Goal: Task Accomplishment & Management: Manage account settings

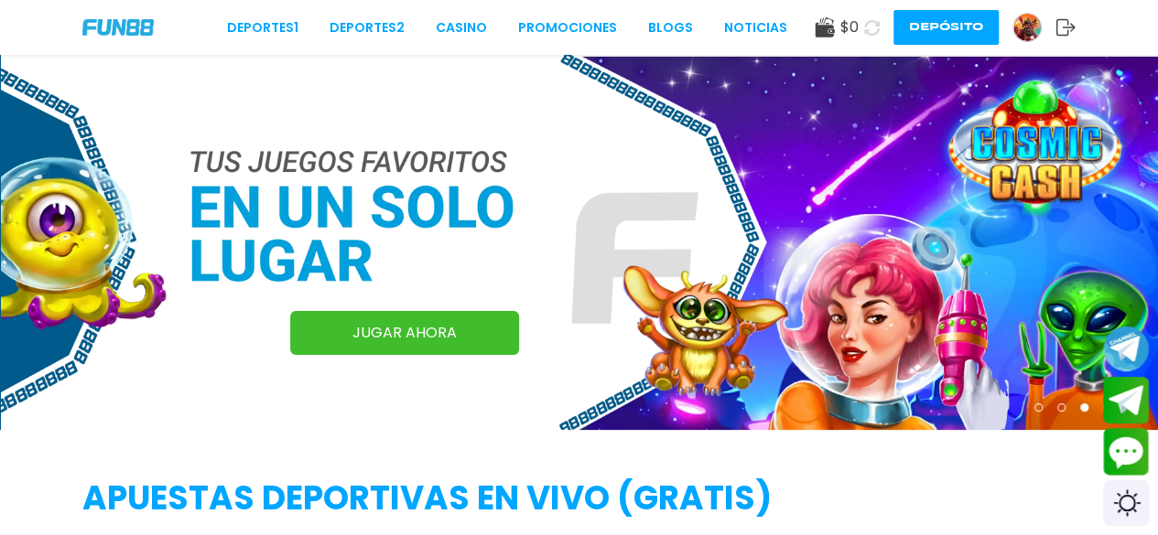
click at [1022, 25] on img at bounding box center [1026, 27] width 27 height 27
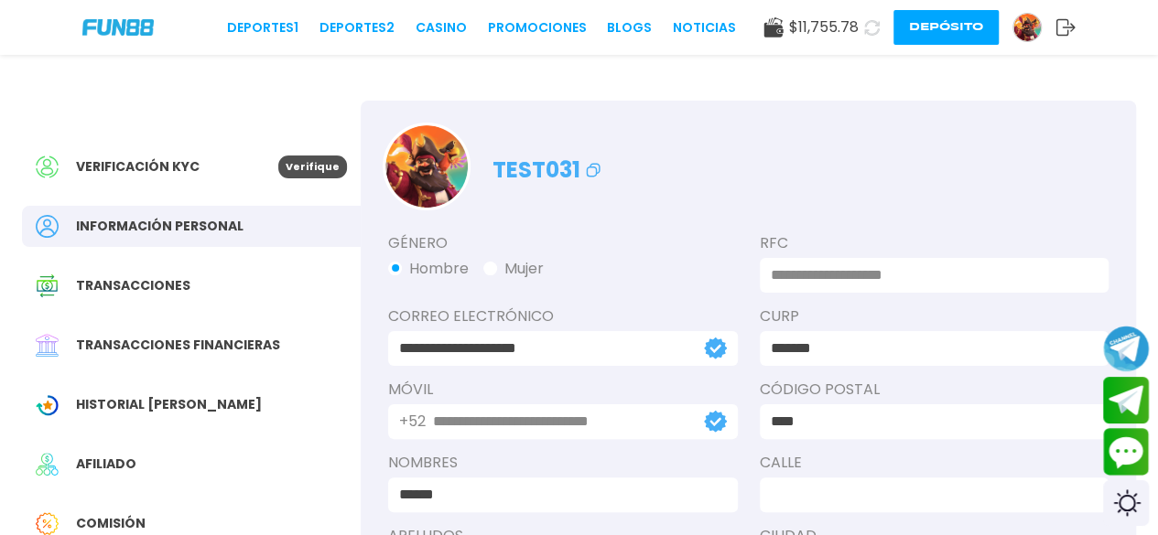
click at [152, 287] on span "Transacciones" at bounding box center [133, 285] width 114 height 19
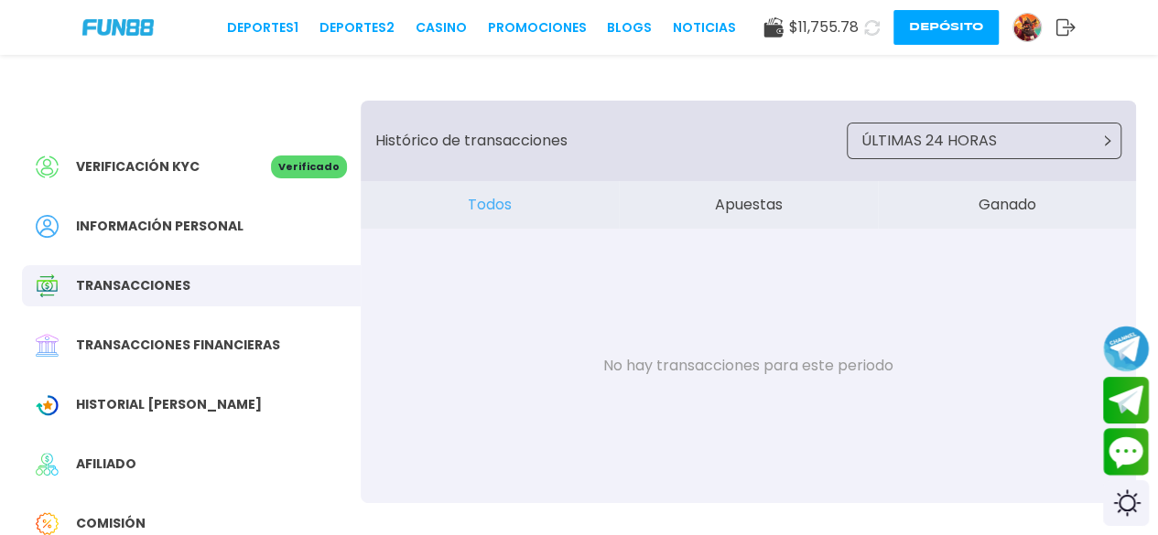
click at [142, 357] on div "Transacciones financieras" at bounding box center [191, 345] width 339 height 41
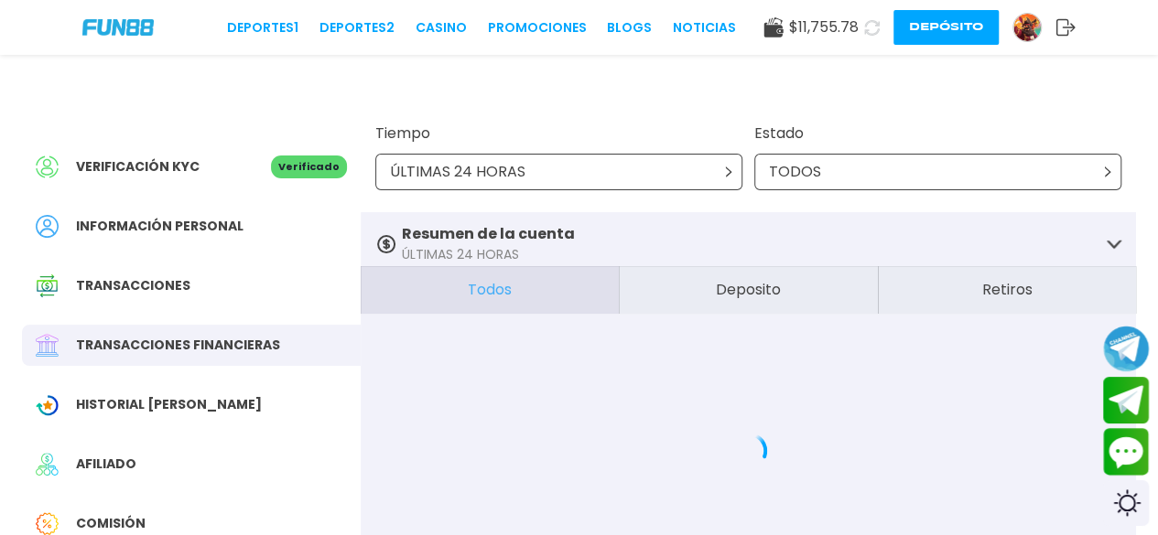
scroll to position [183, 0]
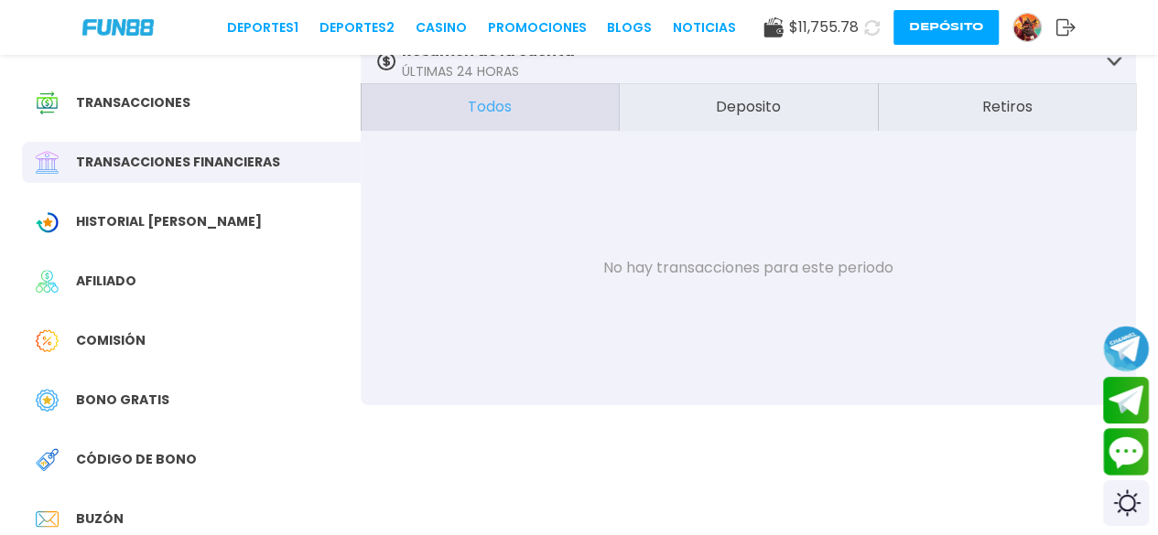
click at [180, 243] on div "Verificación KYC Verificado Información personal Transacciones Transacciones fi…" at bounding box center [191, 320] width 339 height 805
click at [175, 237] on div "Historial [PERSON_NAME]" at bounding box center [191, 221] width 339 height 41
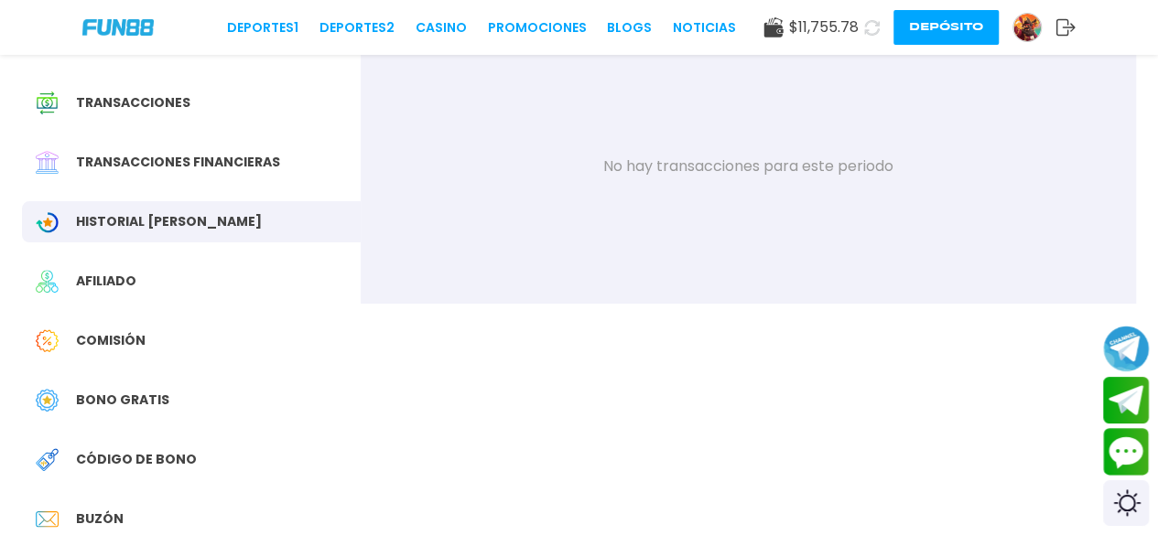
click at [130, 275] on span "Afiliado" at bounding box center [106, 281] width 60 height 19
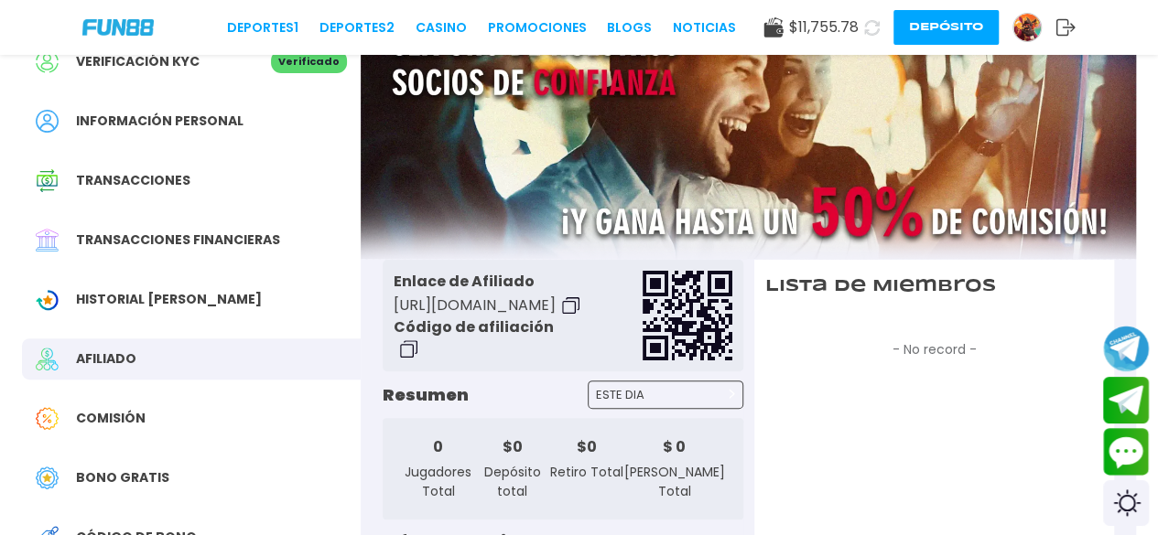
scroll to position [183, 0]
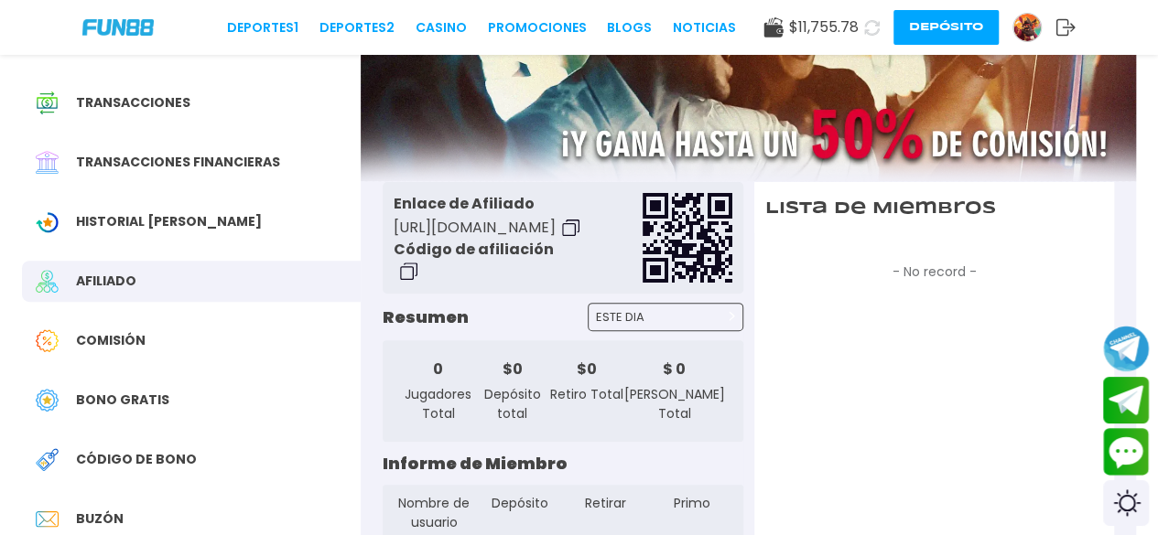
click at [140, 343] on span "Comisión" at bounding box center [111, 340] width 70 height 19
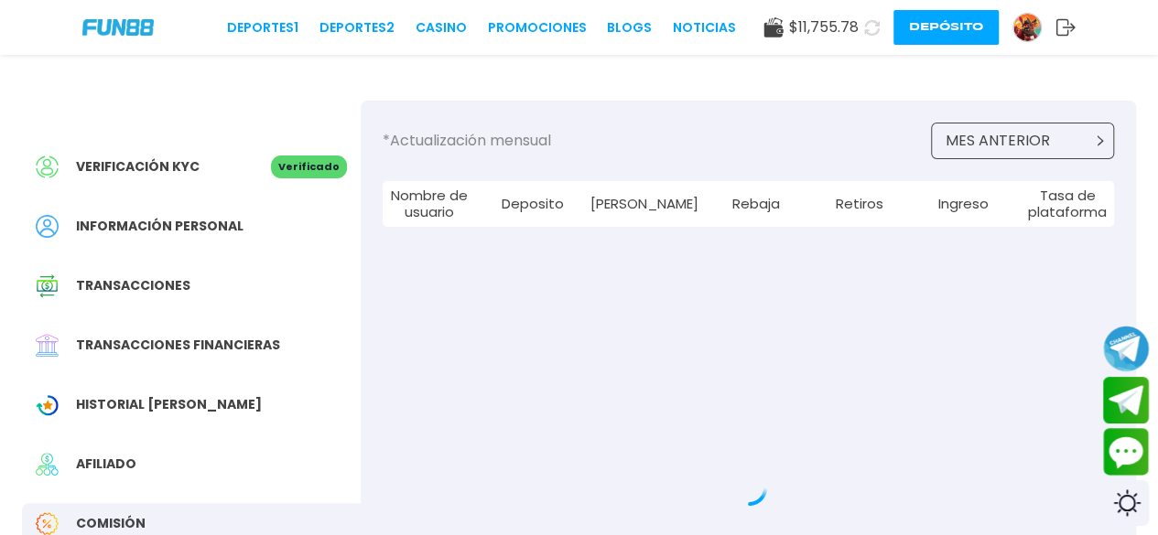
scroll to position [275, 0]
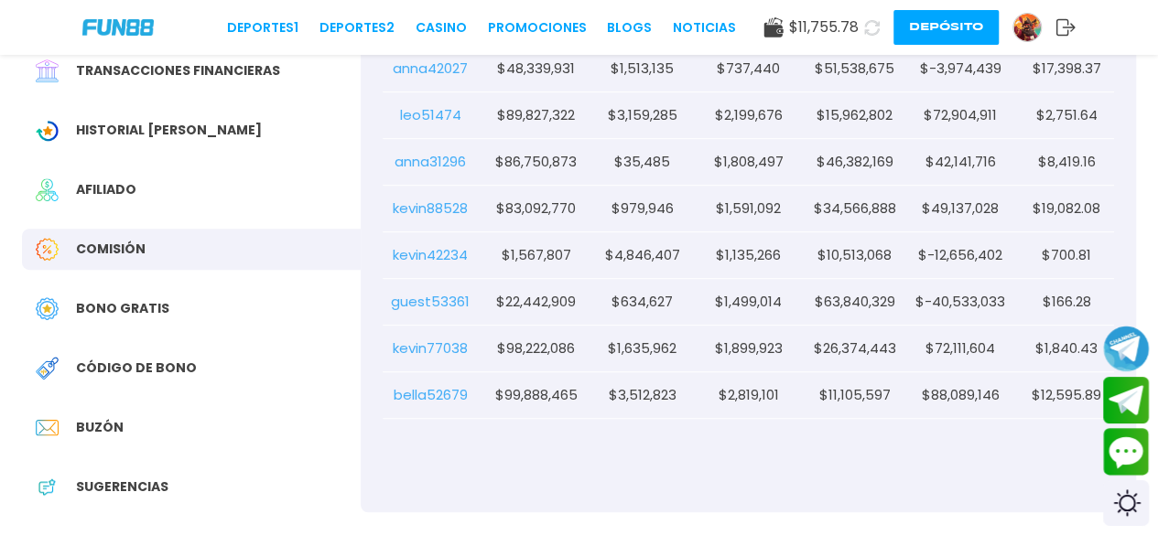
click at [143, 311] on span "Bono Gratis" at bounding box center [122, 308] width 93 height 19
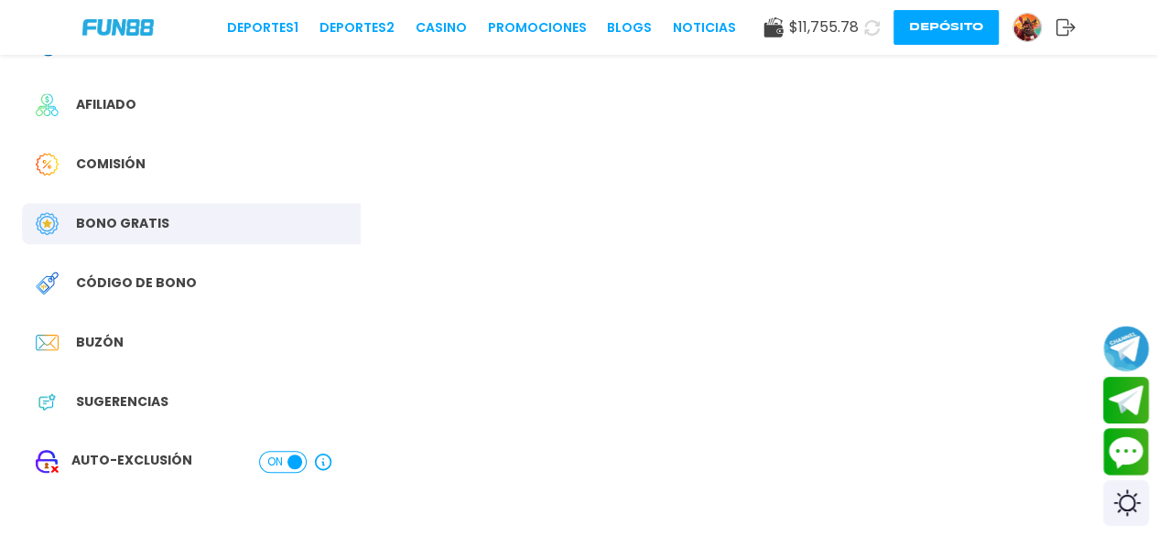
scroll to position [92, 0]
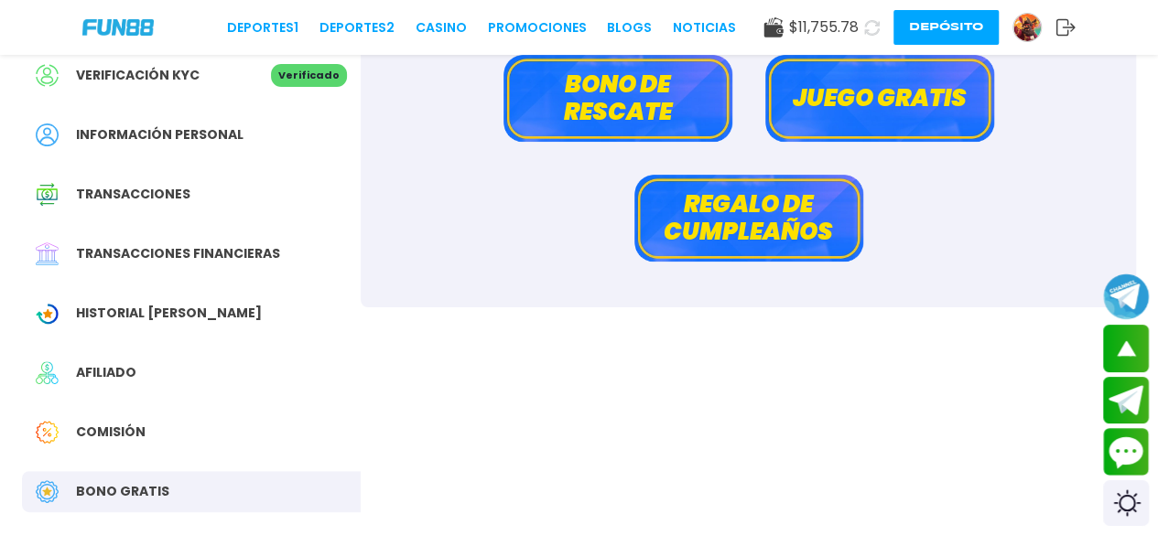
click at [665, 236] on button "Regalo de cumpleaños" at bounding box center [748, 218] width 229 height 87
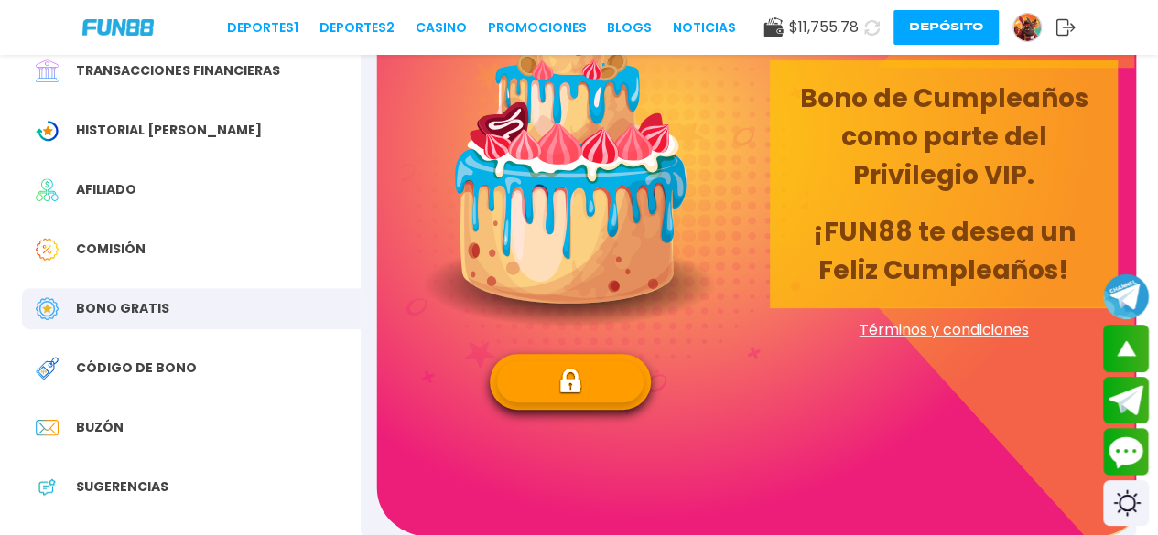
scroll to position [366, 0]
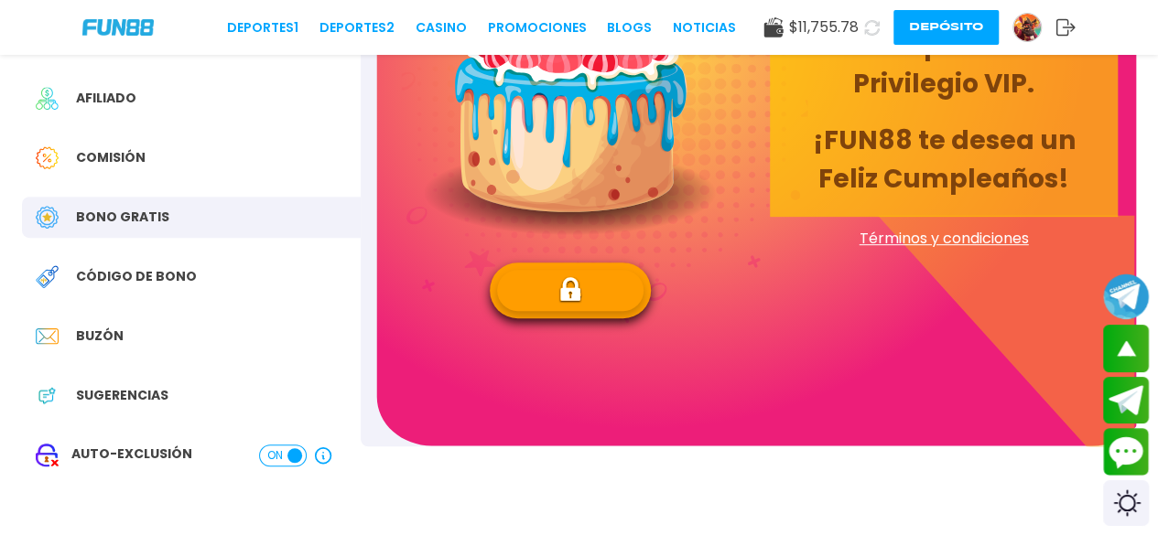
click at [161, 280] on span "Código de bono" at bounding box center [136, 276] width 121 height 19
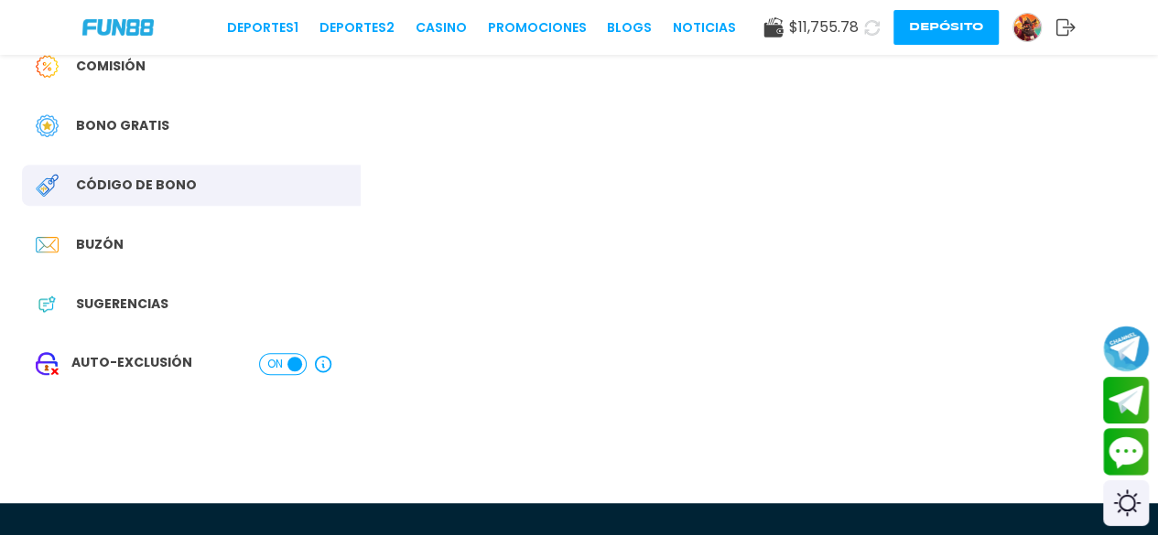
click at [110, 259] on div "Buzón" at bounding box center [191, 244] width 339 height 41
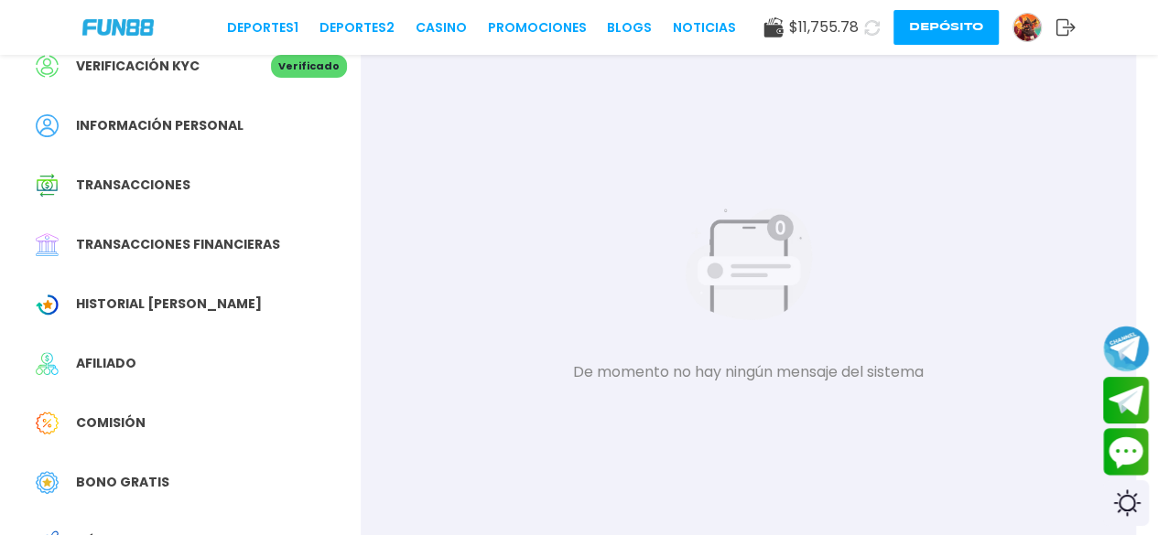
scroll to position [275, 0]
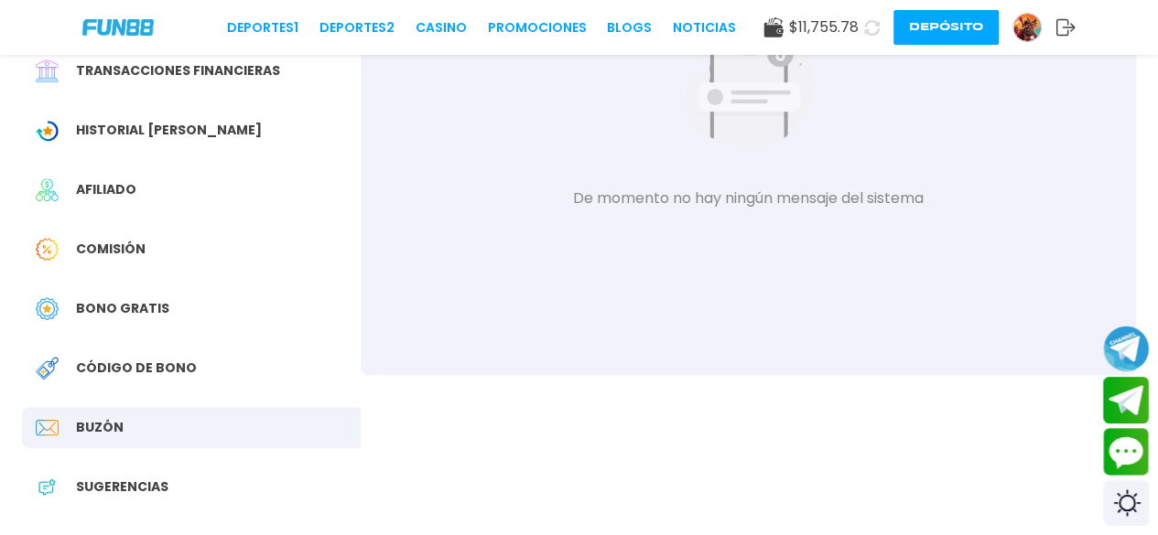
click at [114, 481] on span "Sugerencias" at bounding box center [122, 487] width 92 height 19
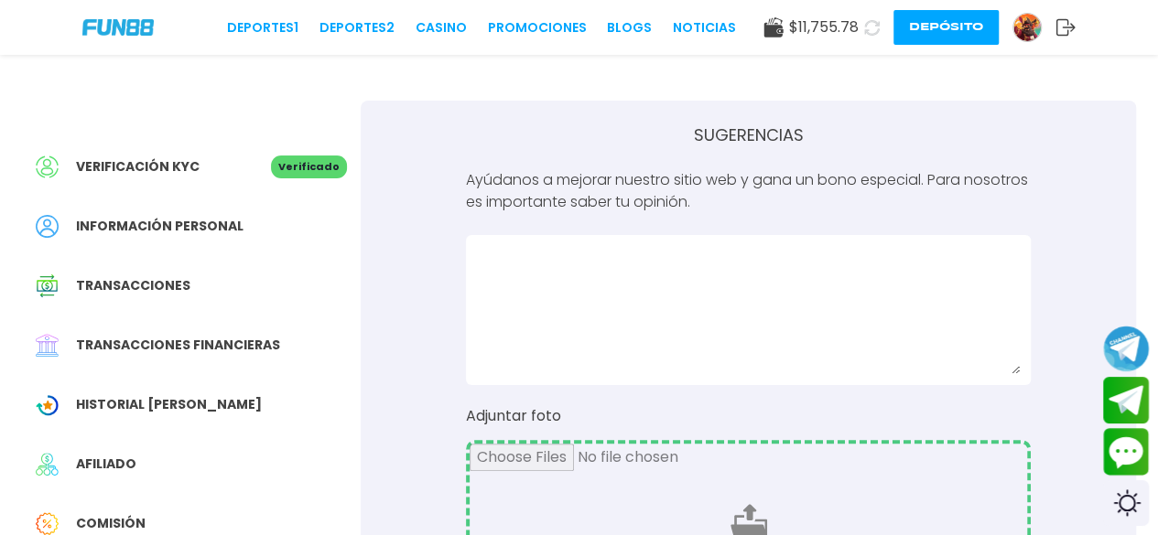
click at [95, 165] on span "Verificación KYC" at bounding box center [138, 166] width 124 height 19
click at [124, 25] on img at bounding box center [117, 27] width 71 height 16
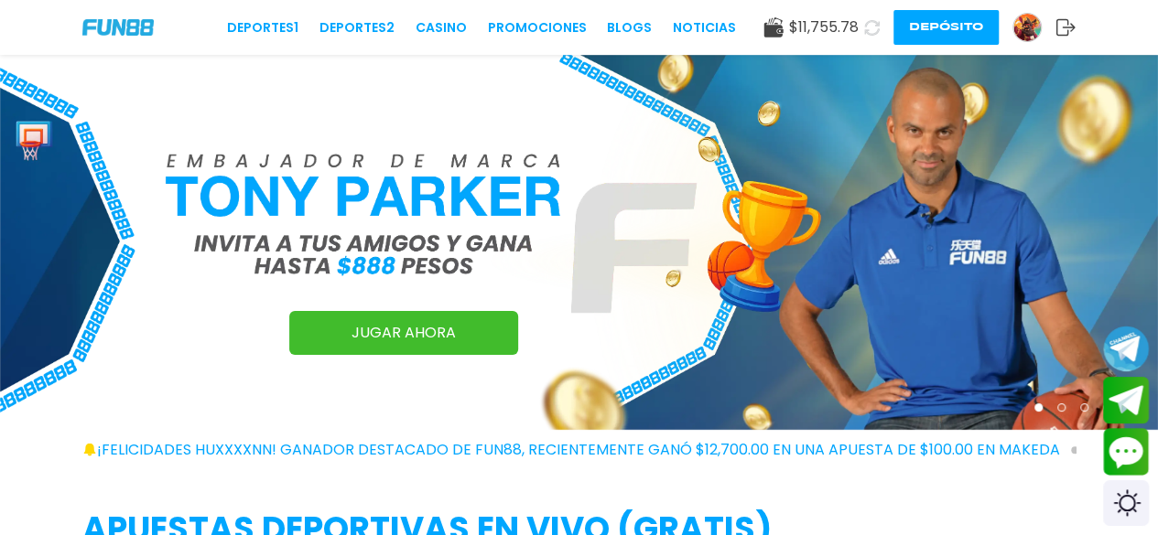
click at [951, 32] on button "Depósito" at bounding box center [945, 27] width 105 height 35
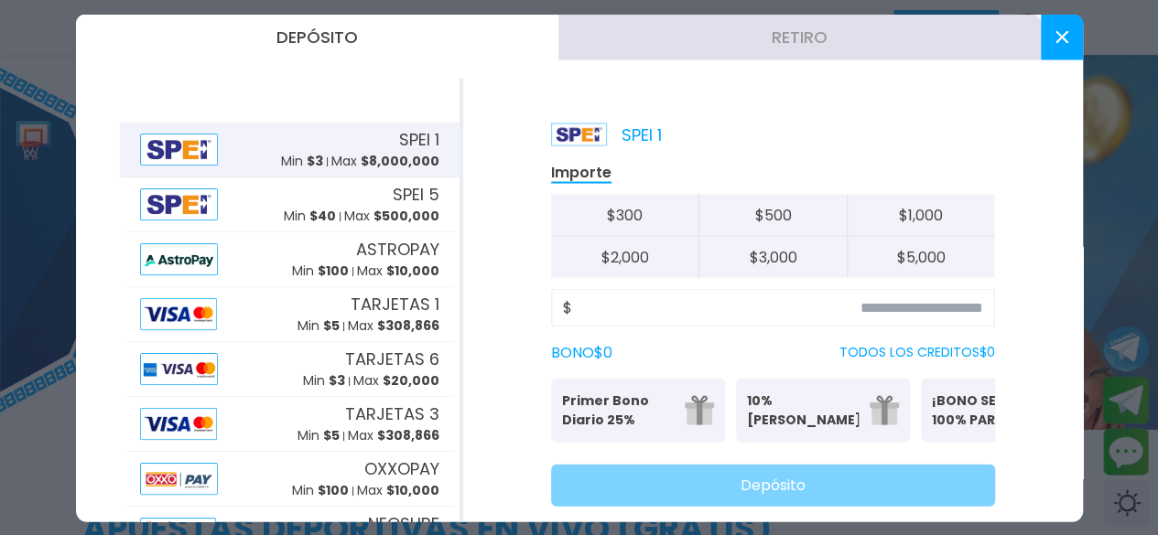
click at [13, 251] on div at bounding box center [579, 267] width 1158 height 535
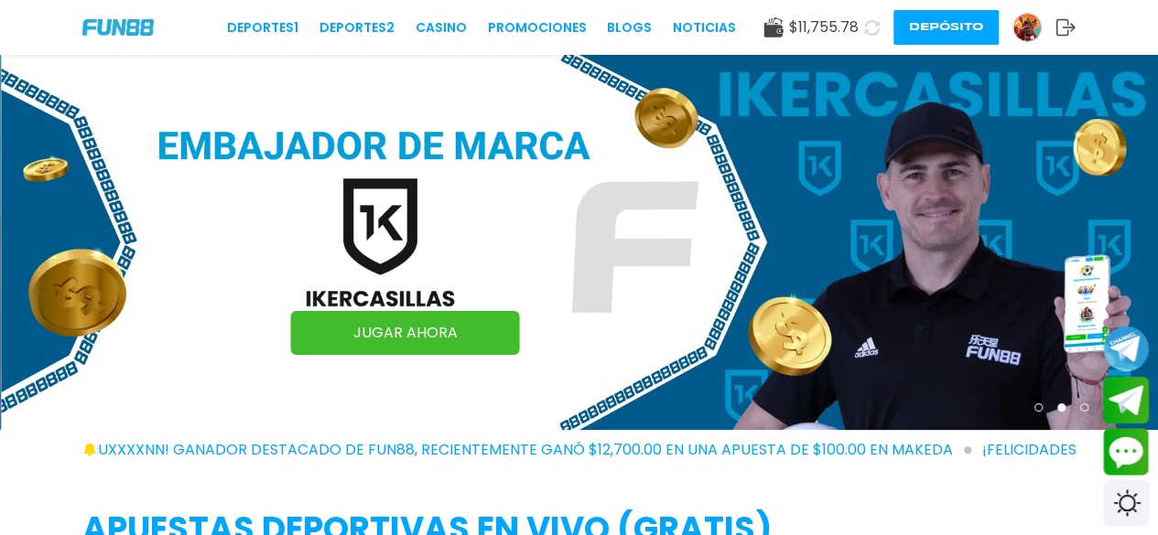
click at [368, 330] on link "JUGAR AHORA" at bounding box center [405, 333] width 229 height 44
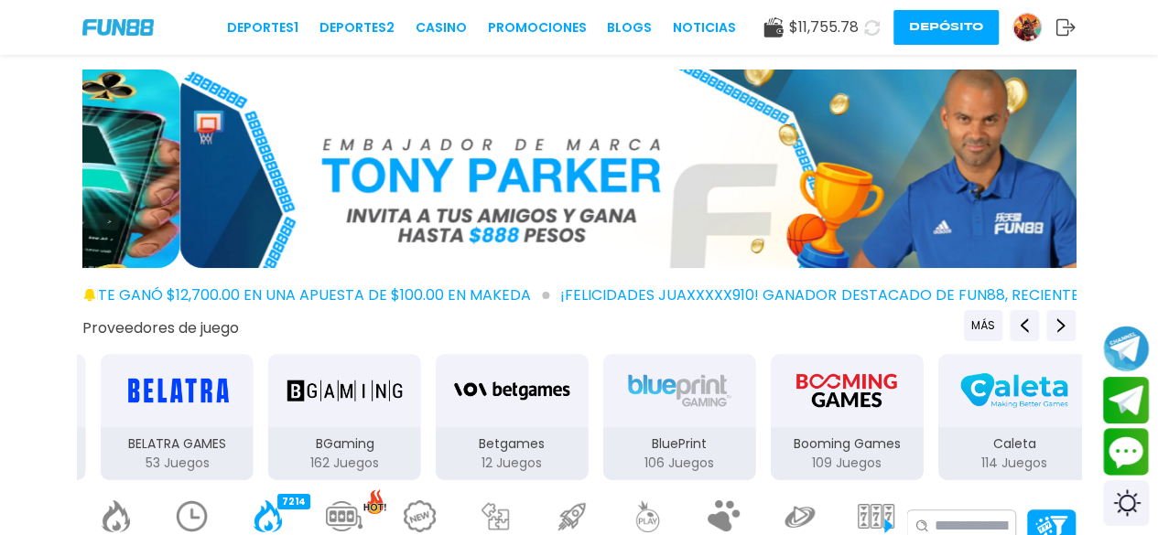
click at [0, 211] on div at bounding box center [579, 173] width 1158 height 206
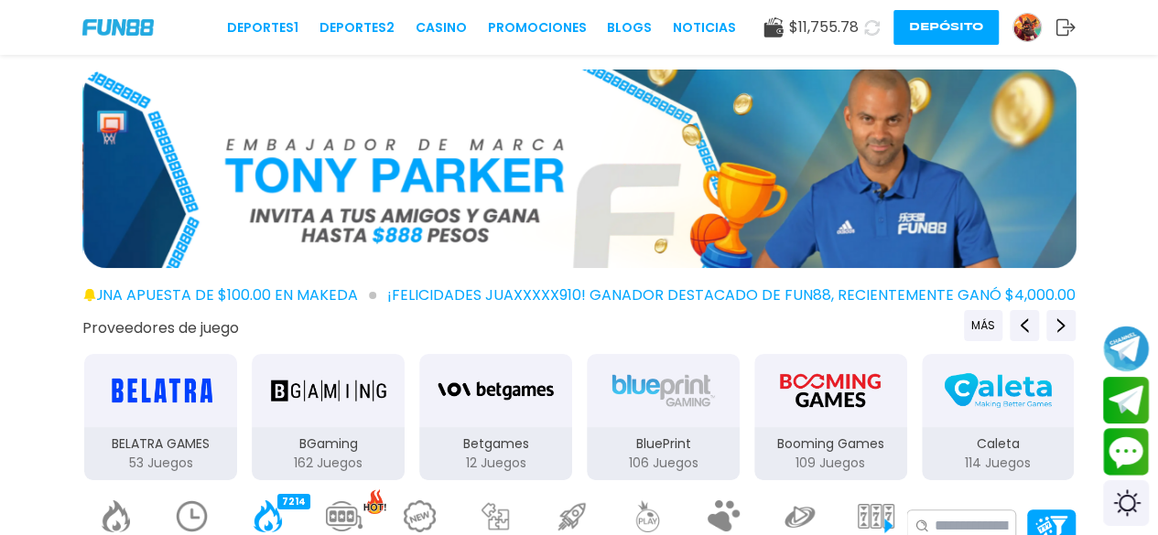
click at [1026, 28] on img at bounding box center [1026, 27] width 27 height 27
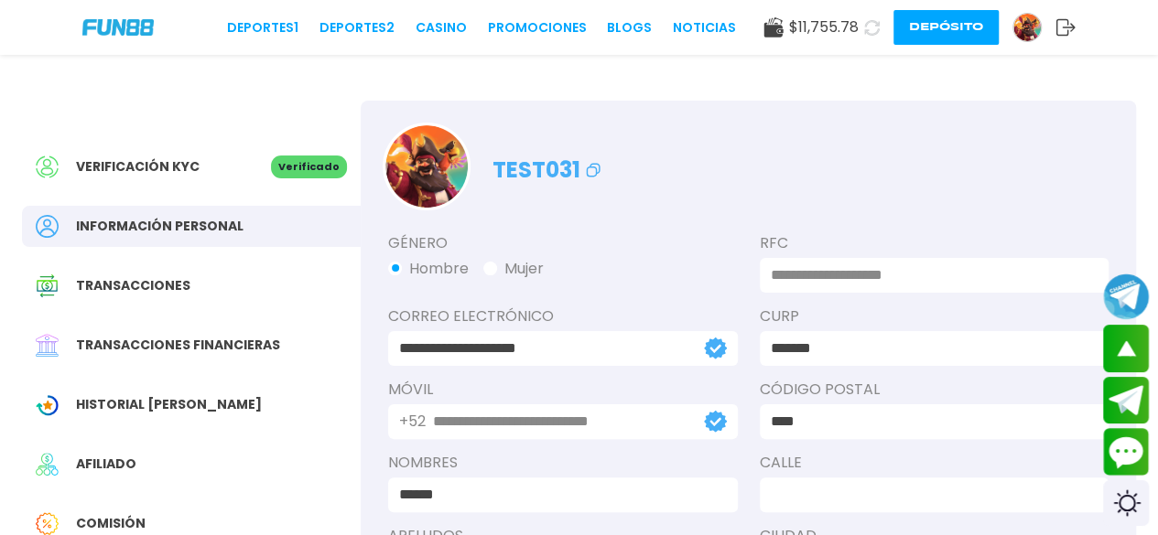
click at [98, 31] on img at bounding box center [117, 27] width 71 height 16
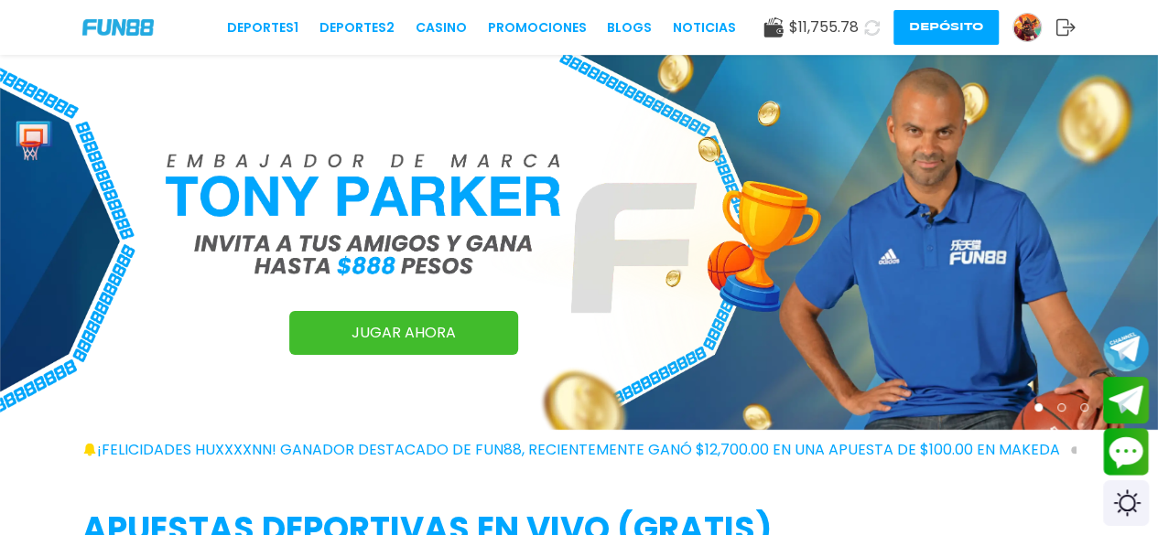
click at [346, 341] on link "JUGAR AHORA" at bounding box center [403, 333] width 229 height 44
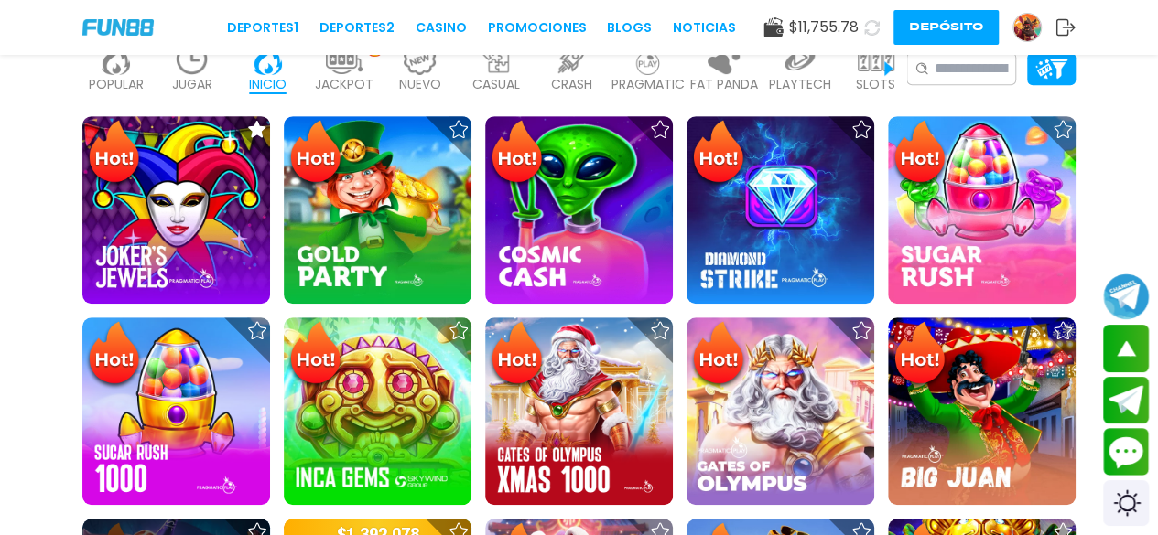
scroll to position [92, 0]
